Goal: Task Accomplishment & Management: Complete application form

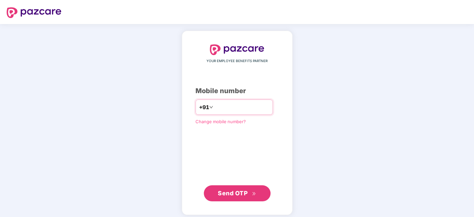
click at [254, 106] on input "number" at bounding box center [242, 107] width 55 height 11
type input "**********"
click at [245, 190] on span "Send OTP" at bounding box center [233, 193] width 30 height 7
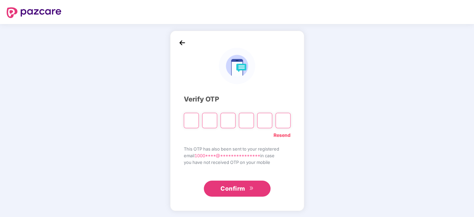
type input "*"
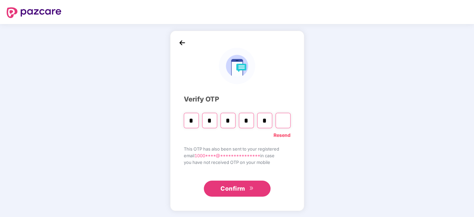
type input "*"
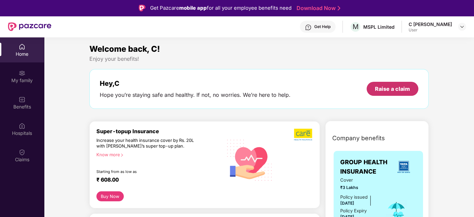
click at [408, 85] on div "Raise a claim" at bounding box center [392, 88] width 35 height 7
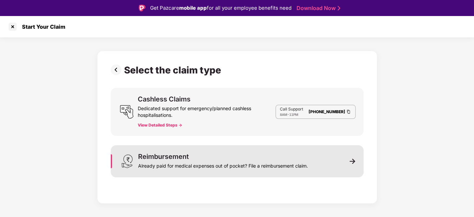
click at [268, 164] on div "Already paid for medical expenses out of pocket? File a reimbursement claim." at bounding box center [223, 164] width 170 height 9
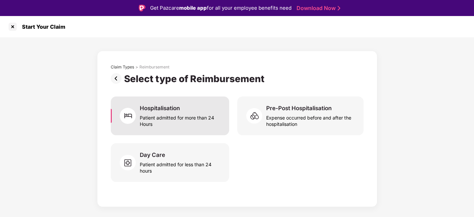
click at [170, 120] on div "Patient admitted for more than 24 Hours" at bounding box center [180, 119] width 81 height 15
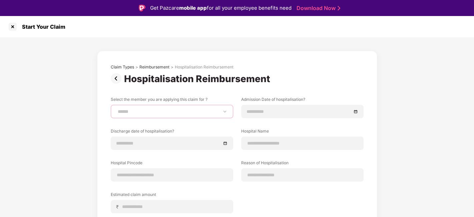
click at [135, 109] on select "**********" at bounding box center [171, 111] width 111 height 5
select select "**********"
click at [116, 109] on select "**********" at bounding box center [171, 111] width 111 height 5
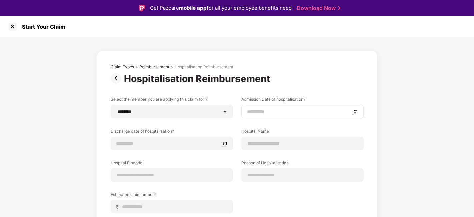
click at [272, 114] on input at bounding box center [299, 111] width 104 height 7
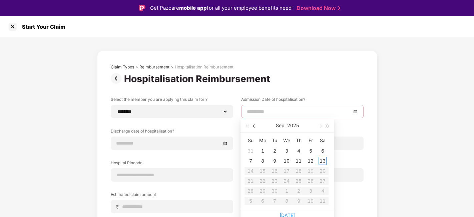
click at [253, 127] on button "button" at bounding box center [254, 125] width 7 height 13
click at [312, 183] on div "25" at bounding box center [311, 181] width 8 height 8
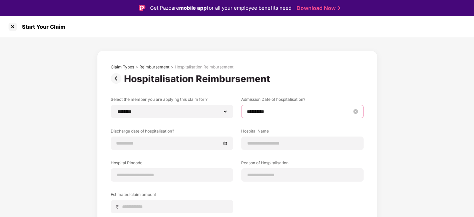
click at [284, 109] on input "**********" at bounding box center [299, 111] width 104 height 7
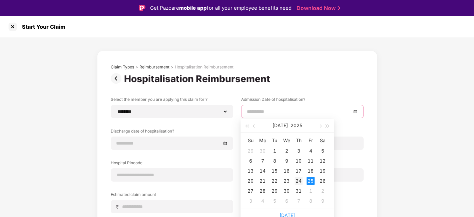
type input "**********"
click at [302, 180] on div "24" at bounding box center [299, 181] width 8 height 8
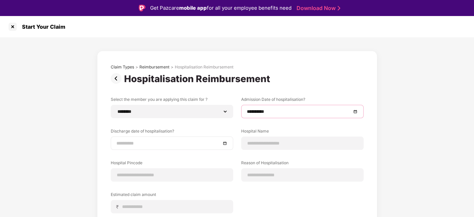
click at [167, 141] on input at bounding box center [168, 142] width 104 height 7
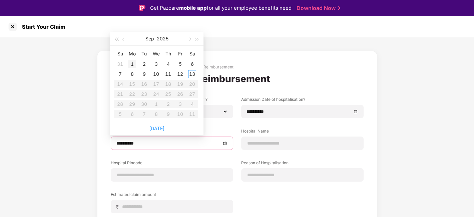
type input "**********"
drag, startPoint x: 117, startPoint y: 36, endPoint x: 121, endPoint y: 37, distance: 3.7
click at [118, 36] on button "button" at bounding box center [116, 38] width 7 height 13
click at [123, 37] on button "button" at bounding box center [123, 38] width 7 height 13
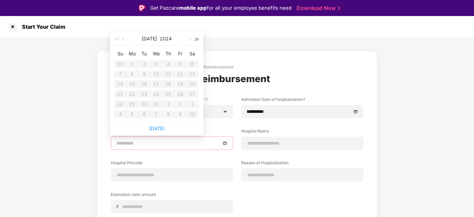
click at [198, 38] on span "button" at bounding box center [197, 39] width 3 height 3
type input "**********"
click at [182, 95] on div "25" at bounding box center [180, 94] width 8 height 8
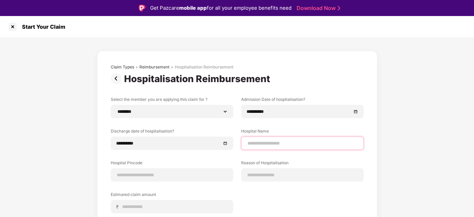
click at [274, 142] on input at bounding box center [302, 143] width 111 height 7
type input "**********"
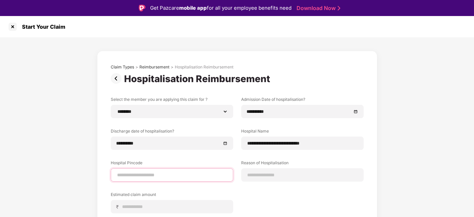
click at [145, 174] on input at bounding box center [171, 175] width 111 height 7
type input "******"
select select "*******"
select select "*********"
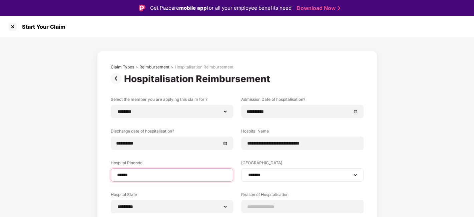
type input "******"
click at [272, 178] on select "**********" at bounding box center [302, 174] width 111 height 5
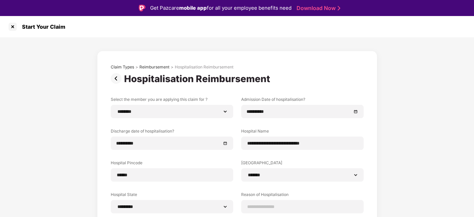
click at [373, 177] on div "**********" at bounding box center [237, 185] width 280 height 269
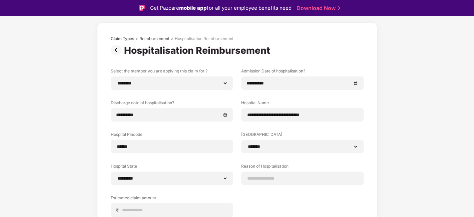
scroll to position [87, 0]
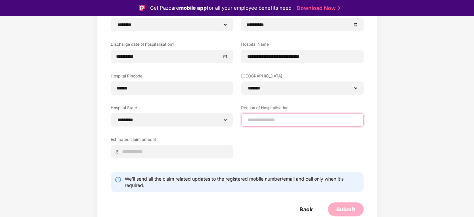
click at [276, 122] on input at bounding box center [302, 119] width 111 height 7
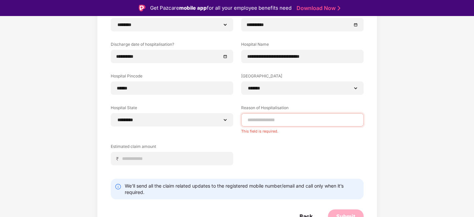
click at [255, 171] on form "**********" at bounding box center [237, 117] width 253 height 214
click at [280, 110] on label "Reason of Hospitalisation" at bounding box center [302, 109] width 122 height 8
click at [277, 120] on input at bounding box center [302, 119] width 111 height 7
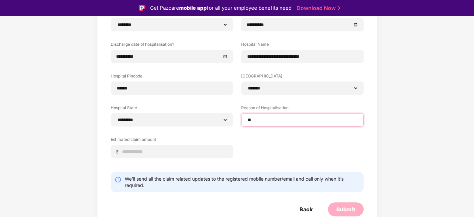
type input "*"
type input "*****"
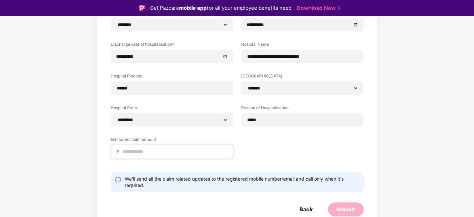
click at [195, 145] on div "₹" at bounding box center [172, 151] width 122 height 13
click at [197, 149] on input at bounding box center [175, 151] width 106 height 7
type input "****"
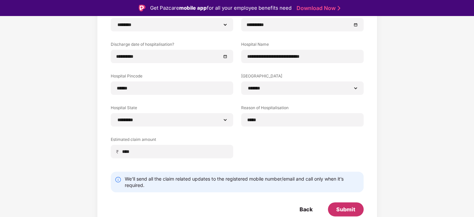
click at [347, 204] on div "Submit" at bounding box center [345, 209] width 19 height 7
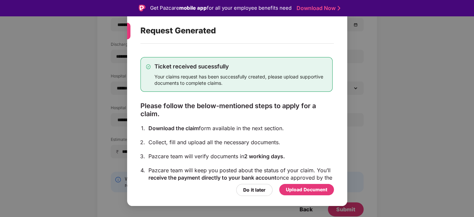
click at [302, 187] on div "Upload Document" at bounding box center [306, 189] width 41 height 7
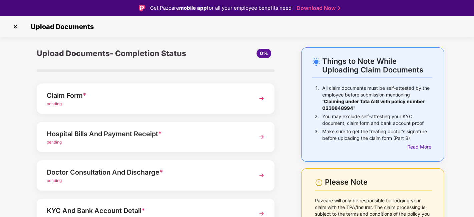
click at [101, 94] on div "Claim Form *" at bounding box center [147, 95] width 200 height 11
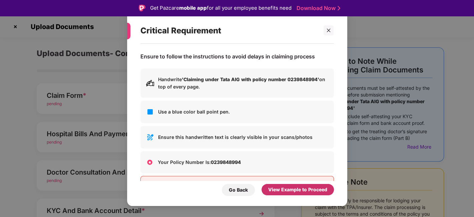
click at [314, 187] on div "View Example to Proceed" at bounding box center [297, 189] width 59 height 7
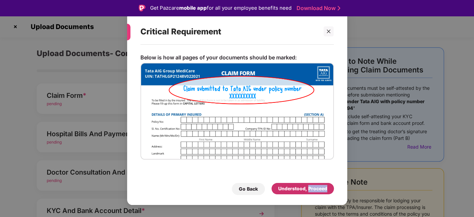
click at [314, 187] on div "Understood, Proceed" at bounding box center [302, 188] width 49 height 7
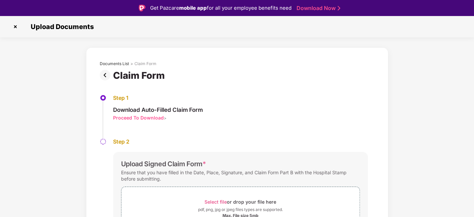
scroll to position [71, 0]
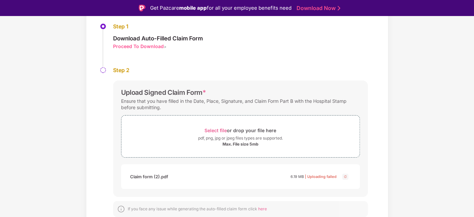
click at [347, 175] on img at bounding box center [345, 177] width 8 height 8
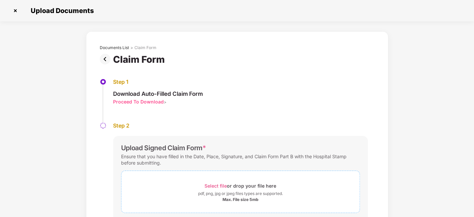
scroll to position [37, 0]
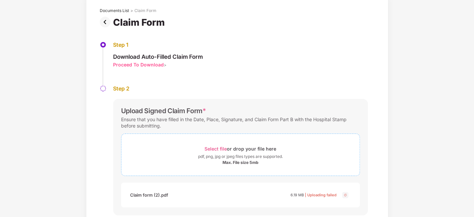
click at [218, 149] on span "Select file" at bounding box center [216, 149] width 22 height 6
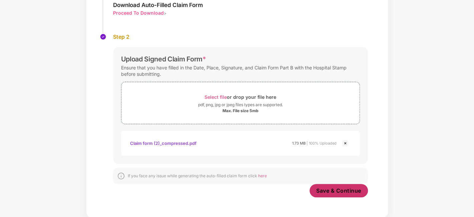
scroll to position [88, 0]
click at [330, 192] on span "Save & Continue" at bounding box center [338, 190] width 45 height 7
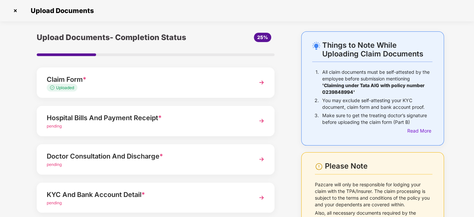
click at [93, 122] on div "Hospital Bills And Payment Receipt *" at bounding box center [147, 117] width 200 height 11
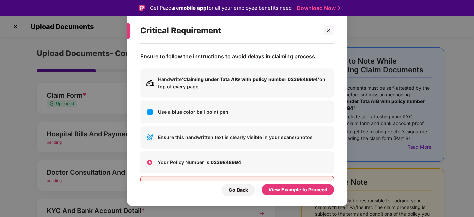
click at [305, 182] on div "Go Back View Example to Proceed" at bounding box center [237, 188] width 194 height 15
click at [304, 190] on div "View Example to Proceed" at bounding box center [297, 189] width 59 height 7
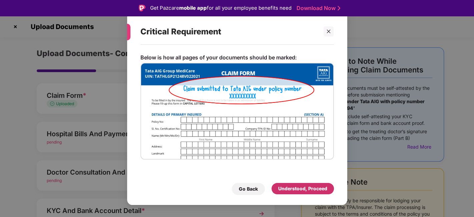
click at [303, 190] on div "Understood, Proceed" at bounding box center [302, 188] width 49 height 7
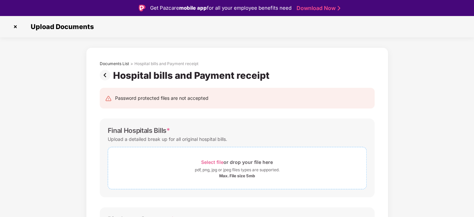
click at [211, 164] on span "Select file" at bounding box center [212, 162] width 22 height 6
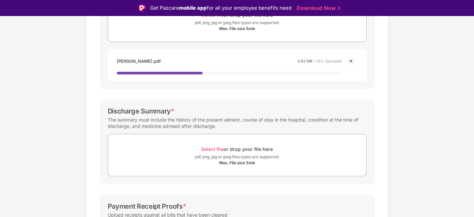
scroll to position [185, 0]
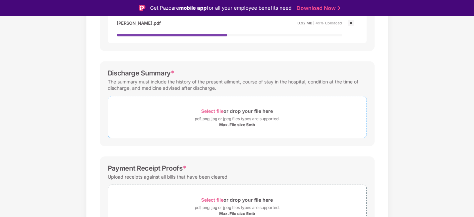
click at [214, 112] on span "Select file" at bounding box center [212, 111] width 22 height 6
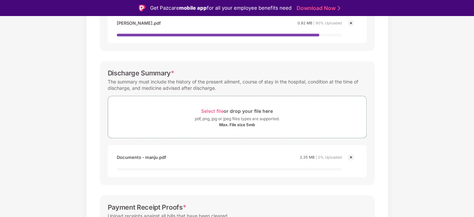
click at [257, 62] on div "Discharge Summary * The summary must include the history of the present ailment…" at bounding box center [237, 123] width 275 height 124
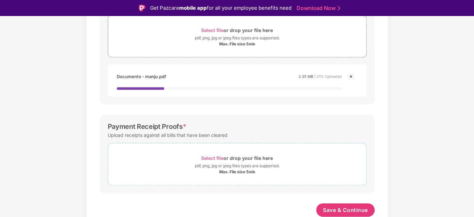
scroll to position [258, 0]
click at [219, 156] on span "Select file" at bounding box center [212, 159] width 22 height 6
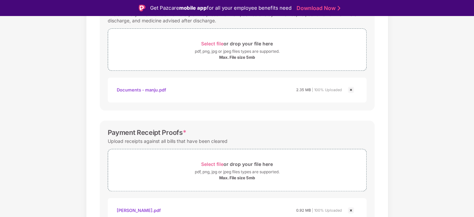
scroll to position [282, 0]
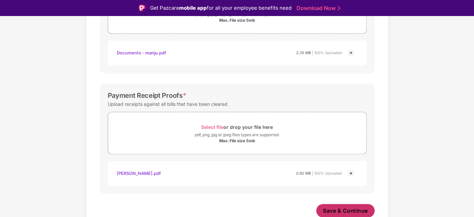
click at [342, 204] on span "Save & Continue" at bounding box center [345, 210] width 45 height 7
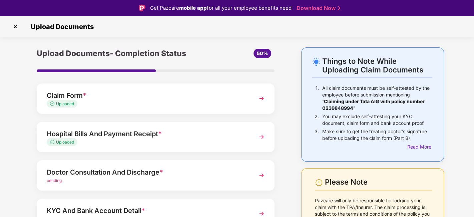
scroll to position [78, 0]
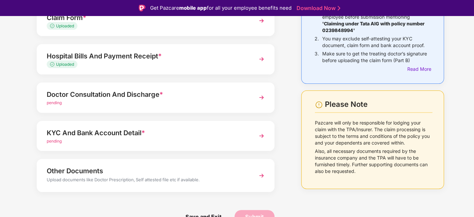
click at [128, 94] on div "Doctor Consultation And Discharge *" at bounding box center [147, 94] width 200 height 11
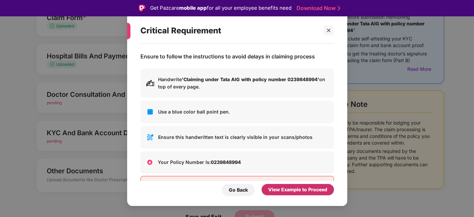
click at [301, 191] on div "View Example to Proceed" at bounding box center [297, 189] width 59 height 7
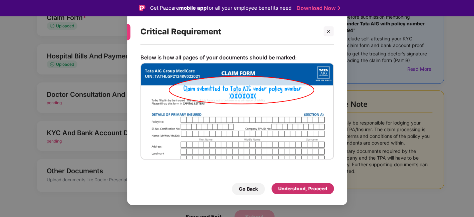
click at [301, 191] on div "Understood, Proceed" at bounding box center [302, 188] width 49 height 7
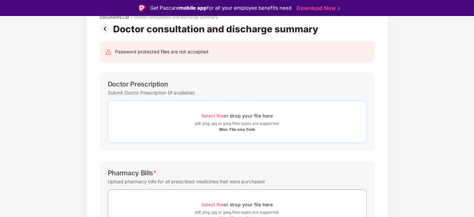
click at [217, 115] on span "Select file" at bounding box center [212, 116] width 22 height 6
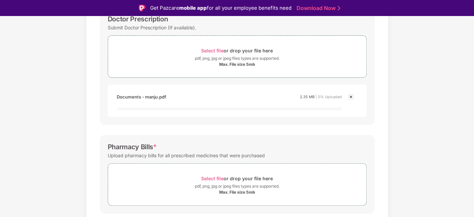
scroll to position [158, 0]
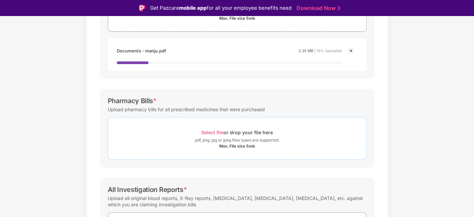
click at [225, 128] on div "Select file or drop your file here" at bounding box center [237, 132] width 72 height 9
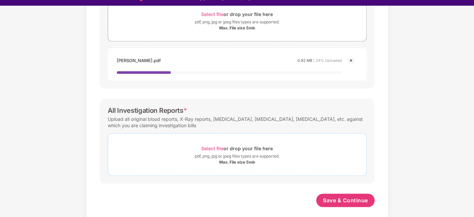
scroll to position [16, 0]
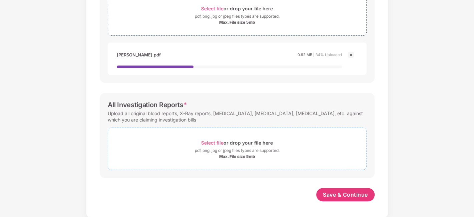
click at [215, 140] on span "Select file" at bounding box center [212, 143] width 22 height 6
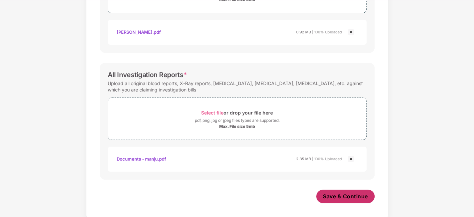
scroll to position [282, 0]
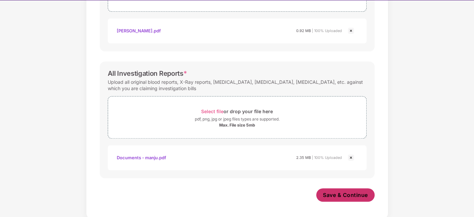
click at [348, 195] on span "Save & Continue" at bounding box center [345, 194] width 45 height 7
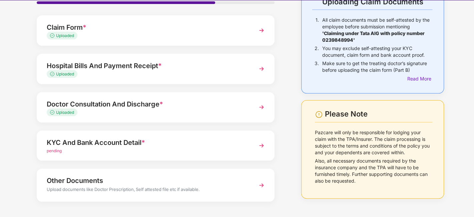
scroll to position [78, 0]
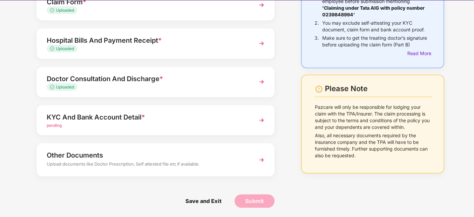
click at [115, 127] on div "pending" at bounding box center [147, 125] width 200 height 6
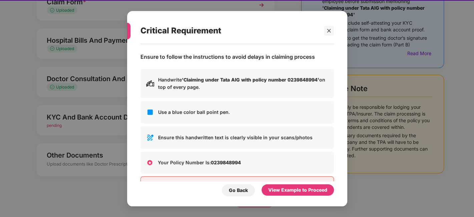
scroll to position [0, 0]
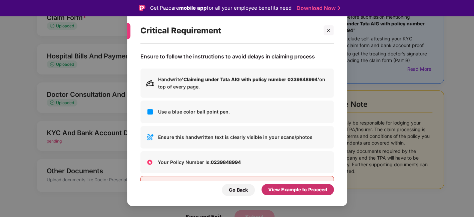
click at [303, 192] on div "View Example to Proceed" at bounding box center [297, 189] width 59 height 7
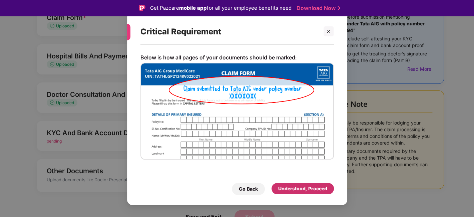
click at [303, 192] on div "Understood, Proceed" at bounding box center [302, 188] width 49 height 7
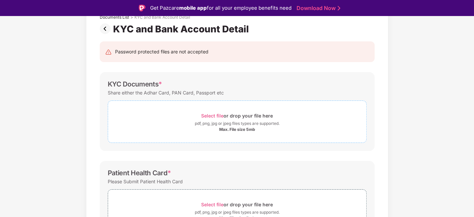
click at [211, 114] on span "Select file" at bounding box center [212, 116] width 22 height 6
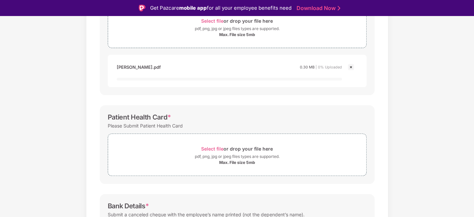
scroll to position [195, 0]
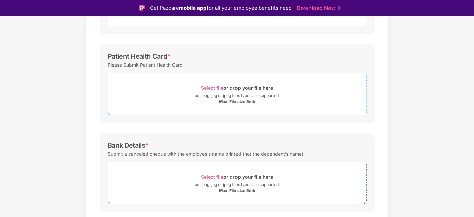
click at [210, 92] on div "Select file or drop your file here" at bounding box center [237, 87] width 72 height 9
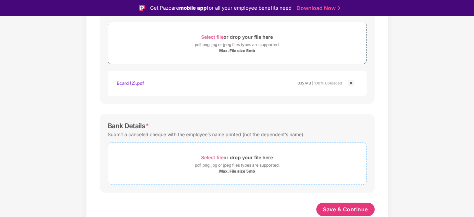
click at [213, 159] on span "Select file" at bounding box center [212, 158] width 22 height 6
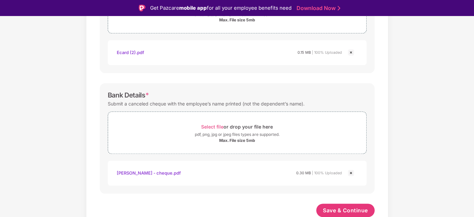
scroll to position [276, 0]
click at [354, 204] on span "Save & Continue" at bounding box center [345, 210] width 45 height 7
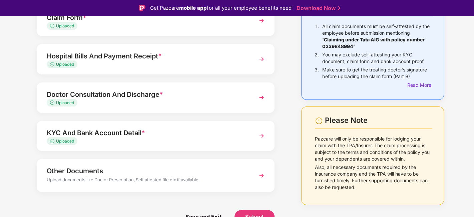
scroll to position [16, 0]
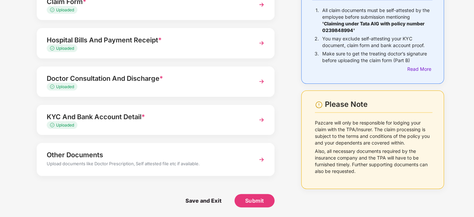
click at [254, 191] on div "Save and Exit Submit" at bounding box center [156, 200] width 238 height 33
click at [254, 199] on span "Submit" at bounding box center [254, 200] width 19 height 7
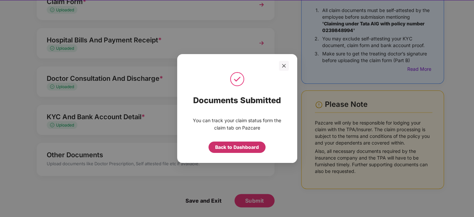
click at [252, 148] on div "Back to Dashboard" at bounding box center [237, 146] width 44 height 7
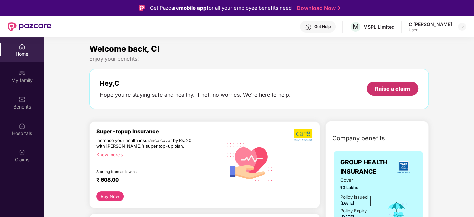
click at [382, 88] on div "Raise a claim" at bounding box center [392, 88] width 35 height 7
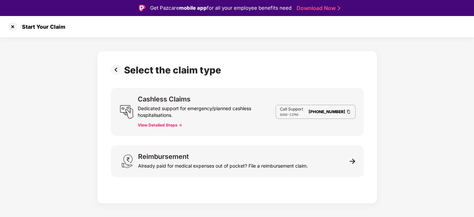
click at [7, 27] on div "Start Your Claim" at bounding box center [237, 26] width 474 height 21
click at [12, 27] on div at bounding box center [12, 26] width 11 height 11
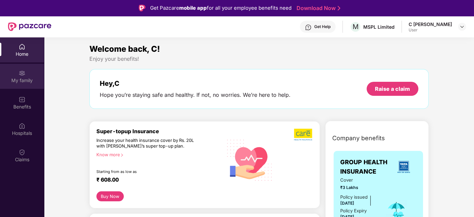
click at [24, 78] on div "My family" at bounding box center [22, 80] width 44 height 7
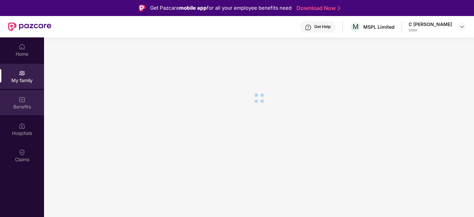
click at [26, 103] on div "Benefits" at bounding box center [22, 106] width 44 height 7
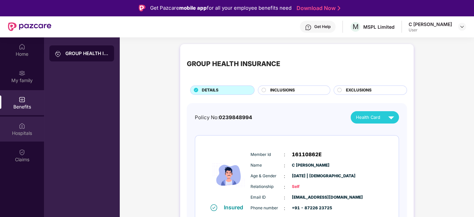
click at [24, 122] on img at bounding box center [22, 125] width 7 height 7
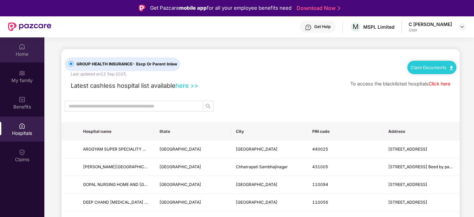
click at [22, 55] on div "Home" at bounding box center [22, 54] width 44 height 7
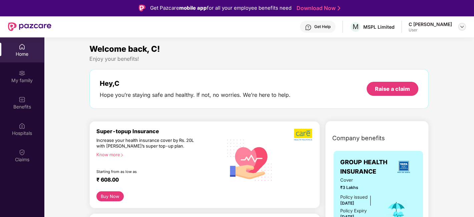
click at [460, 26] on img at bounding box center [462, 26] width 5 height 5
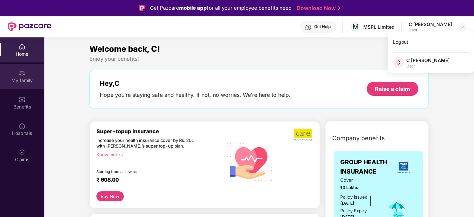
click at [30, 74] on div "My family" at bounding box center [22, 76] width 44 height 25
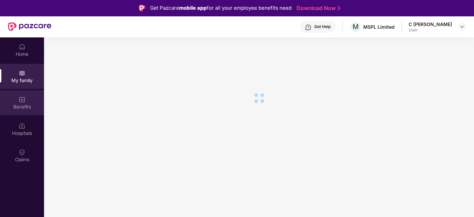
click at [26, 102] on div "Benefits" at bounding box center [22, 102] width 44 height 25
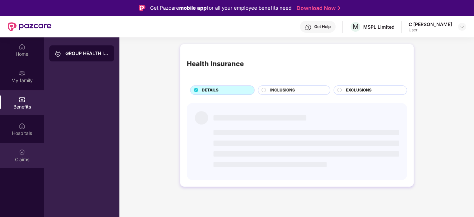
click at [23, 146] on div "Claims" at bounding box center [22, 155] width 44 height 25
